Goal: Find contact information: Find contact information

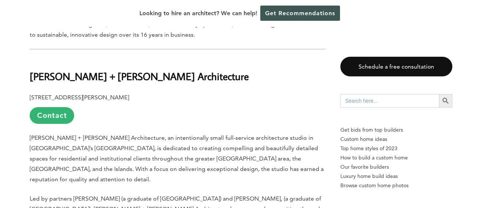
scroll to position [1343, 0]
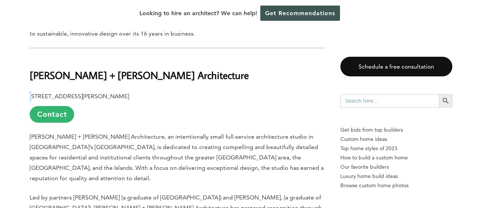
click at [32, 93] on b "[STREET_ADDRESS][PERSON_NAME]" at bounding box center [79, 96] width 99 height 7
click at [205, 91] on p "[STREET_ADDRESS][PERSON_NAME] Contact" at bounding box center [178, 106] width 296 height 31
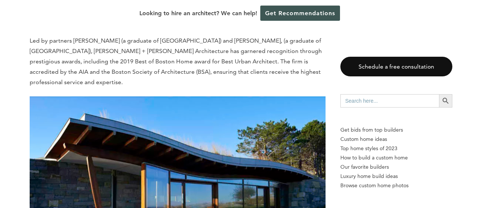
scroll to position [1500, 0]
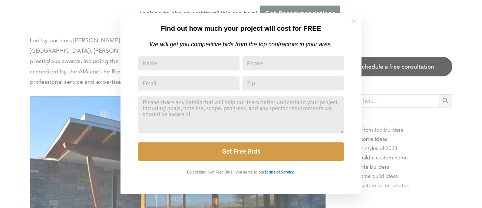
click at [352, 17] on icon at bounding box center [354, 21] width 8 height 8
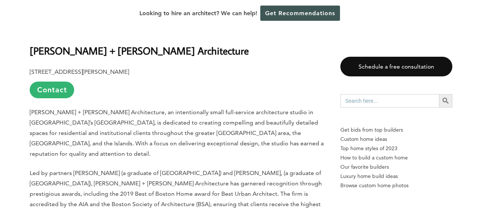
scroll to position [1365, 0]
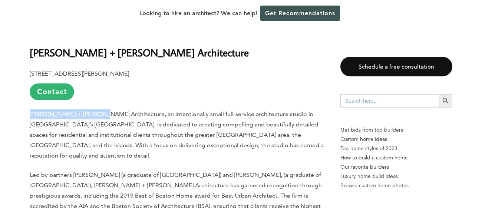
drag, startPoint x: 30, startPoint y: 73, endPoint x: 101, endPoint y: 69, distance: 70.5
click at [101, 109] on p "[PERSON_NAME] + [PERSON_NAME] Architecture, an intentionally small full-service…" at bounding box center [178, 135] width 296 height 52
copy span "[PERSON_NAME] + [PERSON_NAME] Architecture"
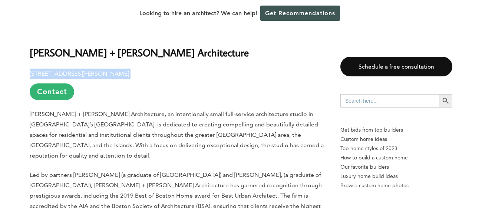
drag, startPoint x: 30, startPoint y: 34, endPoint x: 169, endPoint y: 31, distance: 138.6
click at [169, 69] on p "[STREET_ADDRESS][PERSON_NAME] Contact" at bounding box center [178, 84] width 296 height 31
copy p "[STREET_ADDRESS][PERSON_NAME]"
